Goal: Task Accomplishment & Management: Complete application form

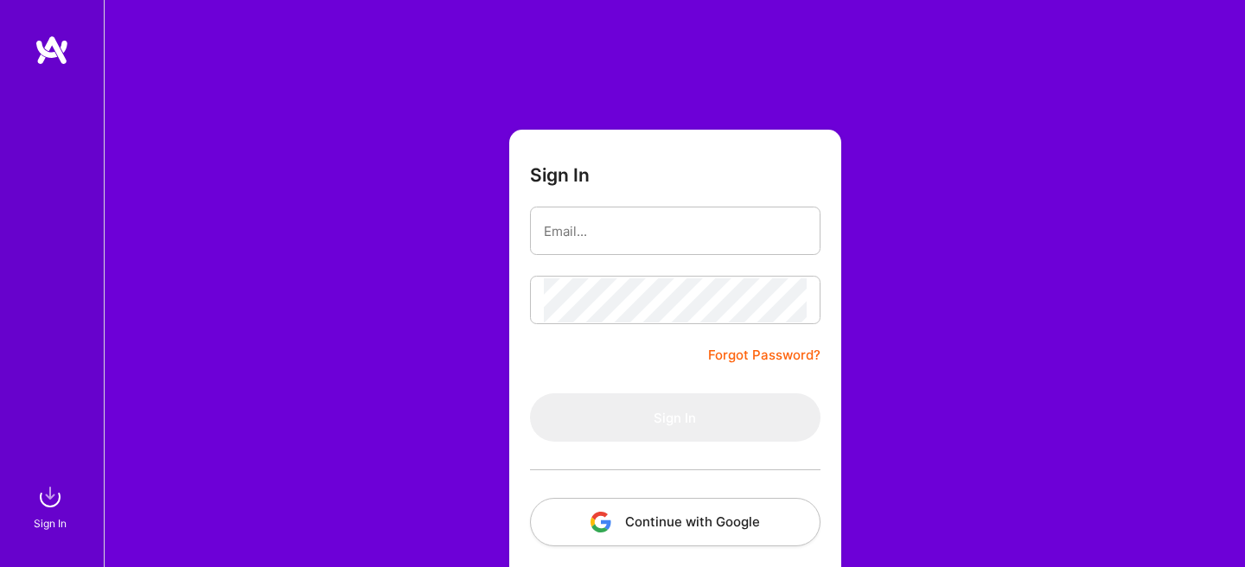
click at [656, 515] on button "Continue with Google" at bounding box center [675, 522] width 291 height 48
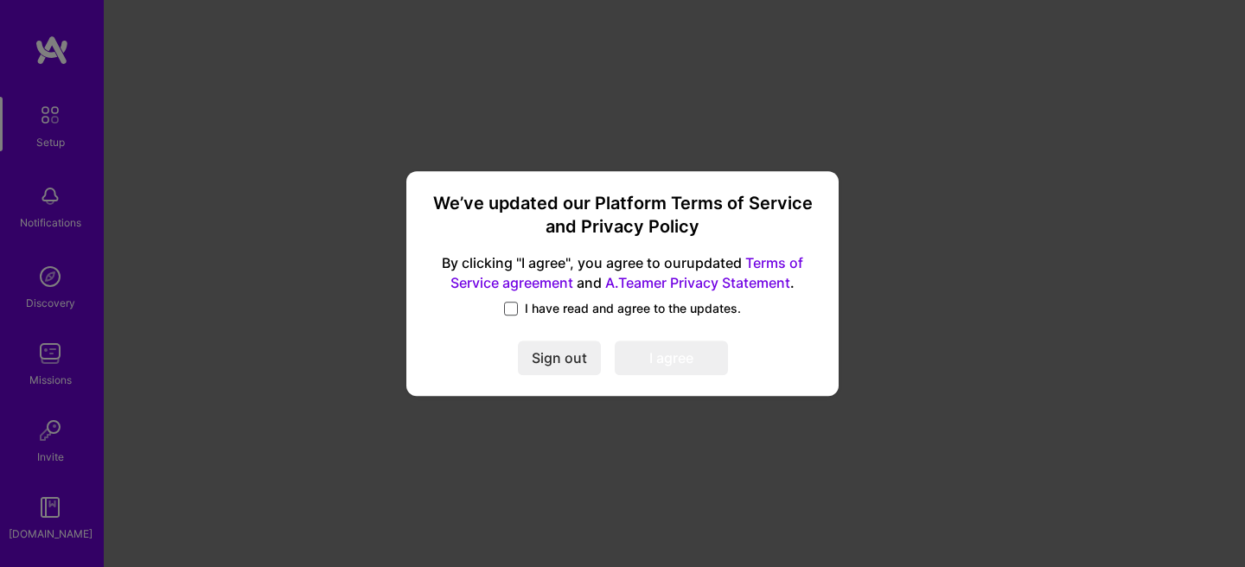
click at [509, 308] on span at bounding box center [511, 309] width 14 height 14
click at [0, 0] on input "I have read and agree to the updates." at bounding box center [0, 0] width 0 height 0
click at [678, 358] on button "I agree" at bounding box center [671, 358] width 113 height 35
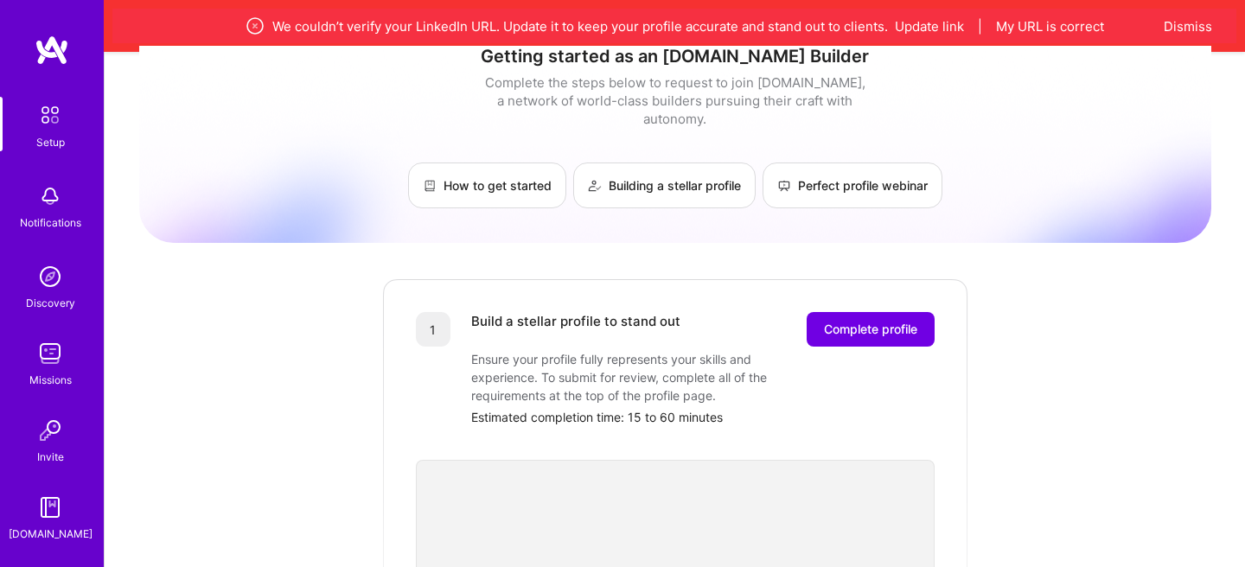
scroll to position [76, 0]
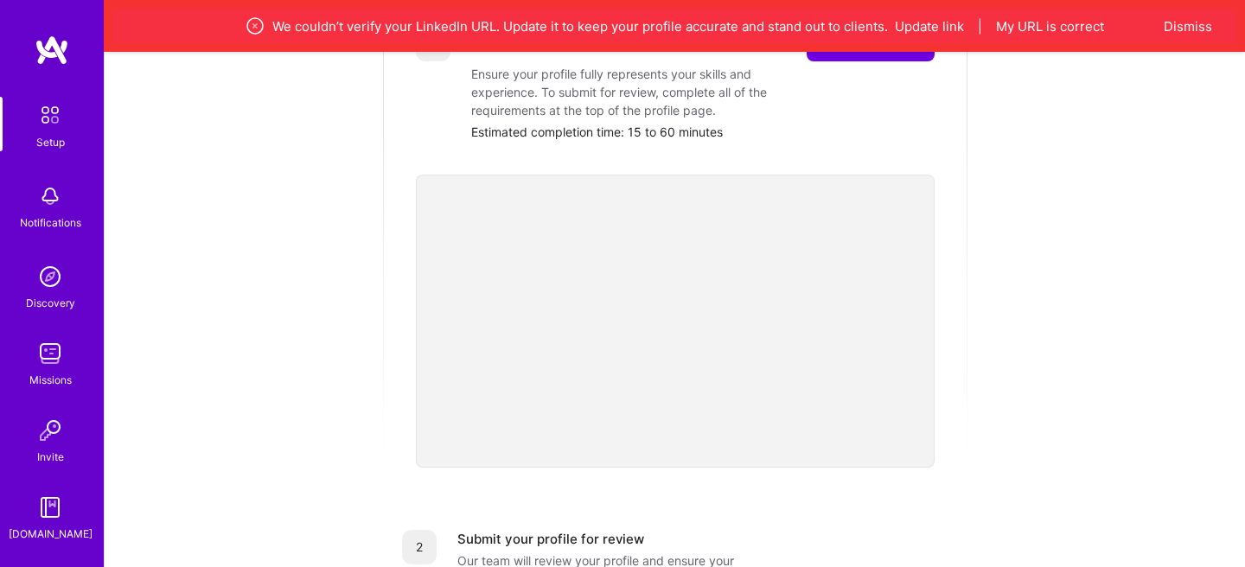
scroll to position [798, 0]
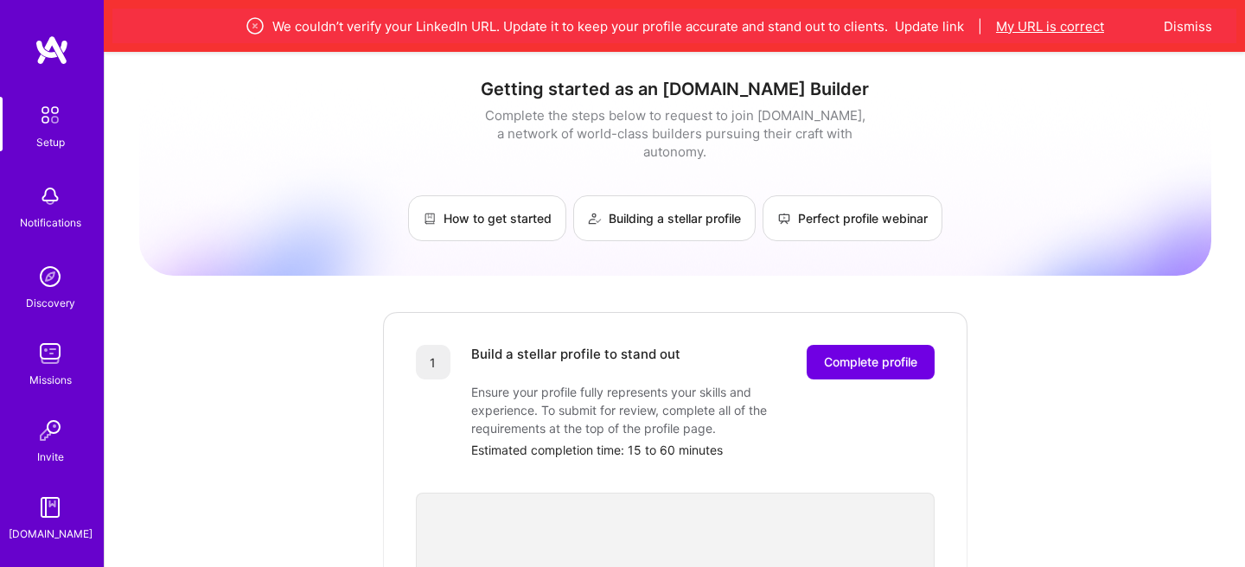
click at [1071, 22] on button "My URL is correct" at bounding box center [1050, 26] width 108 height 18
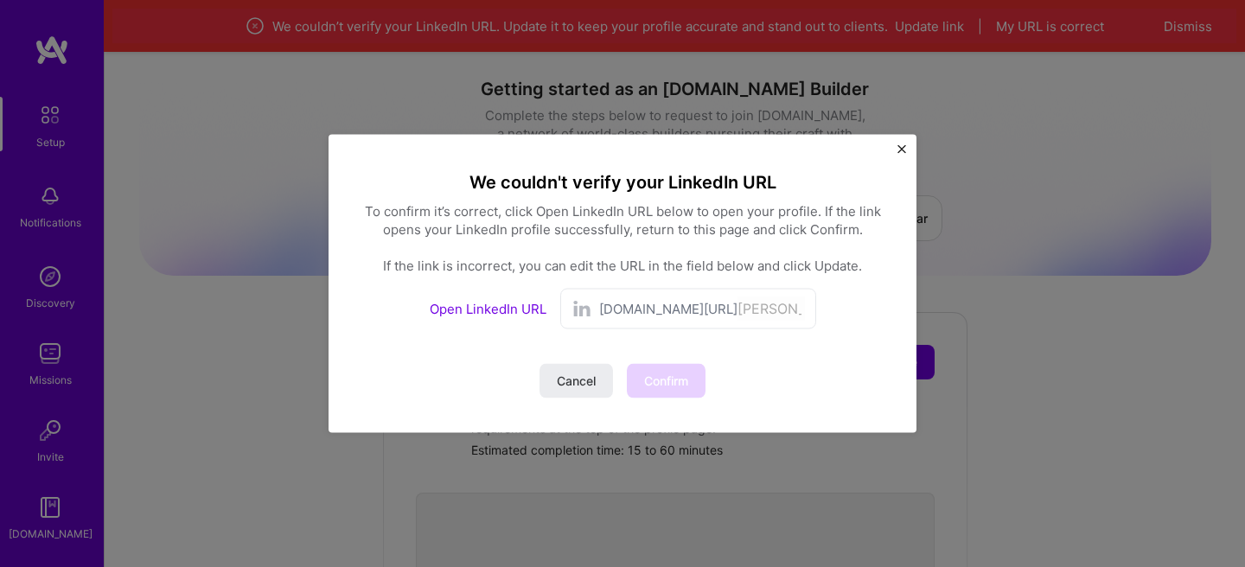
click at [680, 318] on div "linkedin.com/in/ julia-lopez-calvo" at bounding box center [702, 309] width 206 height 25
click at [692, 312] on span "linkedin.com/in/" at bounding box center [668, 309] width 138 height 18
click at [517, 315] on link "Open LinkedIn URL" at bounding box center [488, 309] width 117 height 16
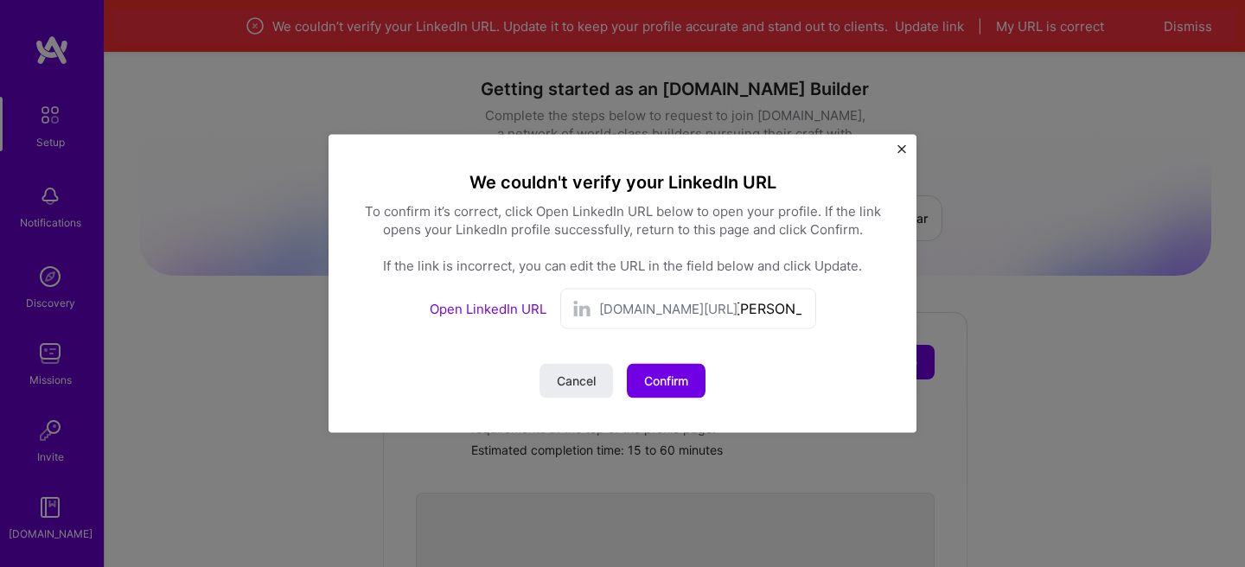
click at [902, 152] on img "Close" at bounding box center [902, 149] width 9 height 9
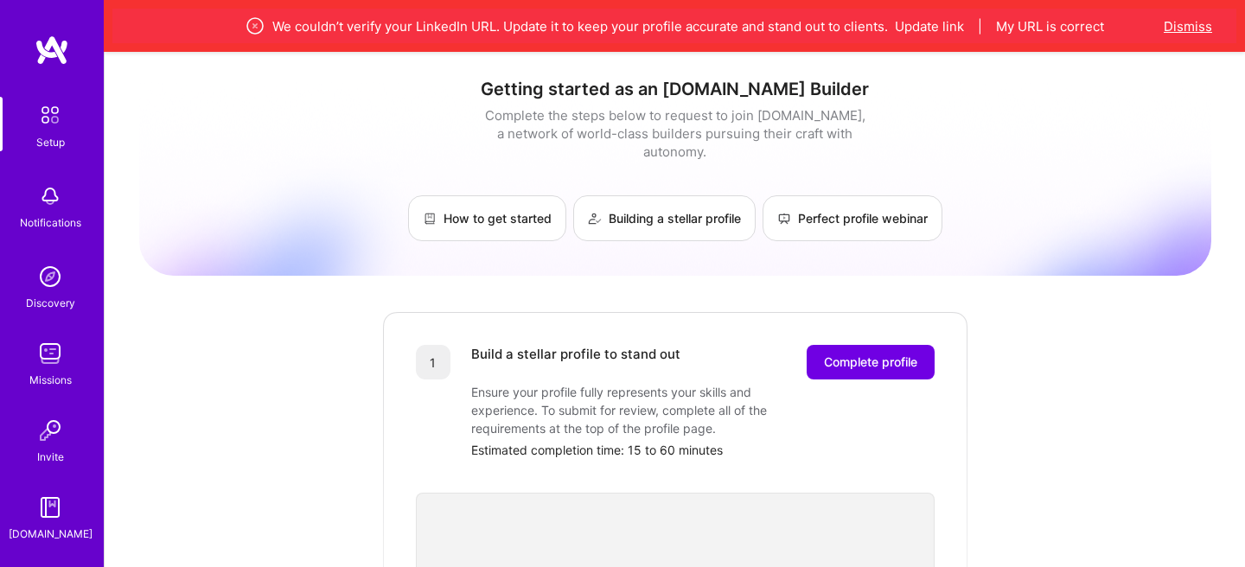
click at [1171, 26] on button "Dismiss" at bounding box center [1188, 26] width 48 height 18
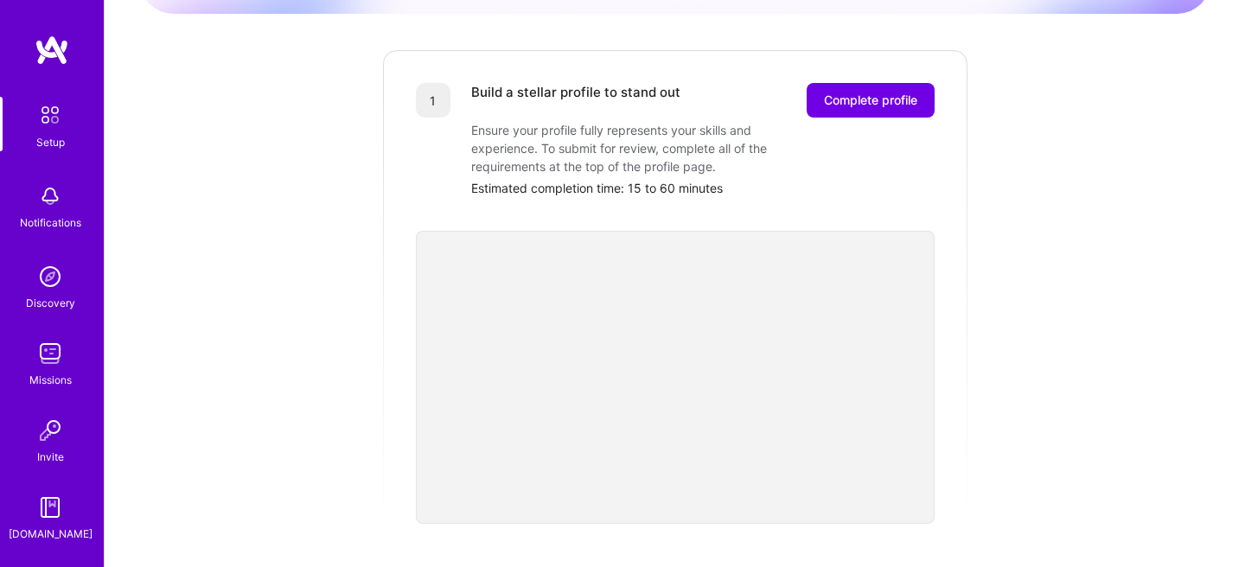
scroll to position [0, 0]
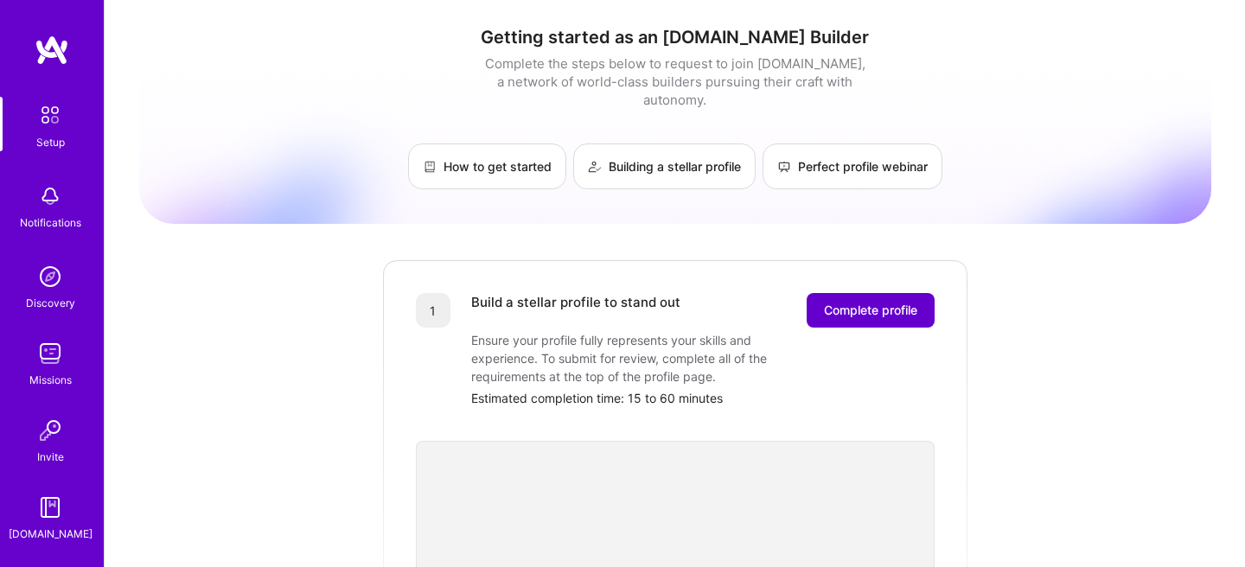
click at [878, 309] on button "Complete profile" at bounding box center [871, 310] width 128 height 35
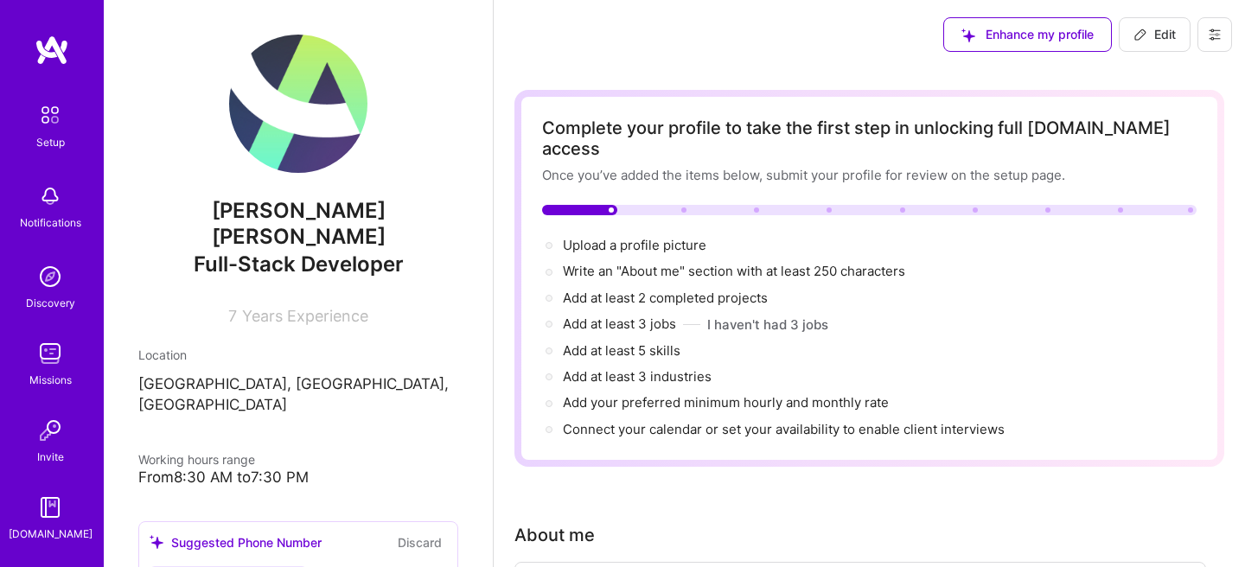
click at [344, 252] on span "Full-Stack Developer" at bounding box center [299, 264] width 210 height 25
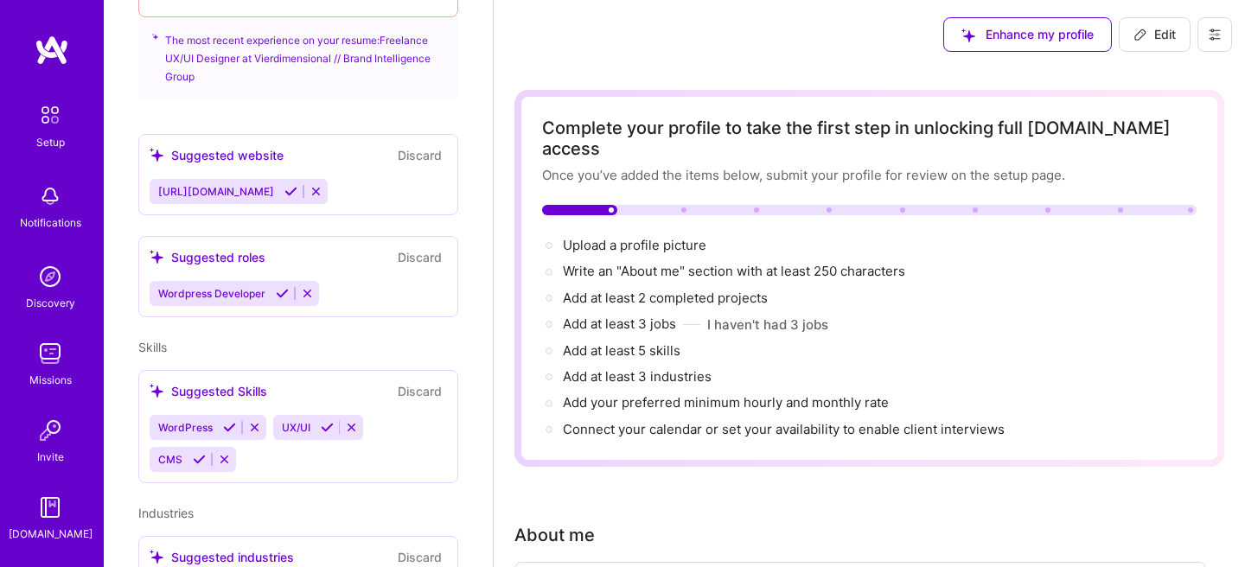
scroll to position [837, 0]
